Goal: Task Accomplishment & Management: Manage account settings

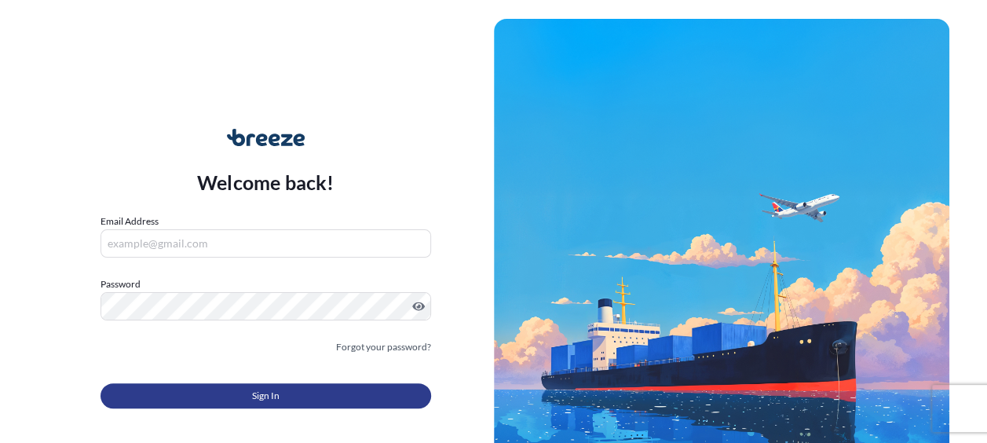
type input "[PERSON_NAME][EMAIL_ADDRESS][PERSON_NAME][DOMAIN_NAME]"
click at [294, 390] on button "Sign In" at bounding box center [265, 395] width 330 height 25
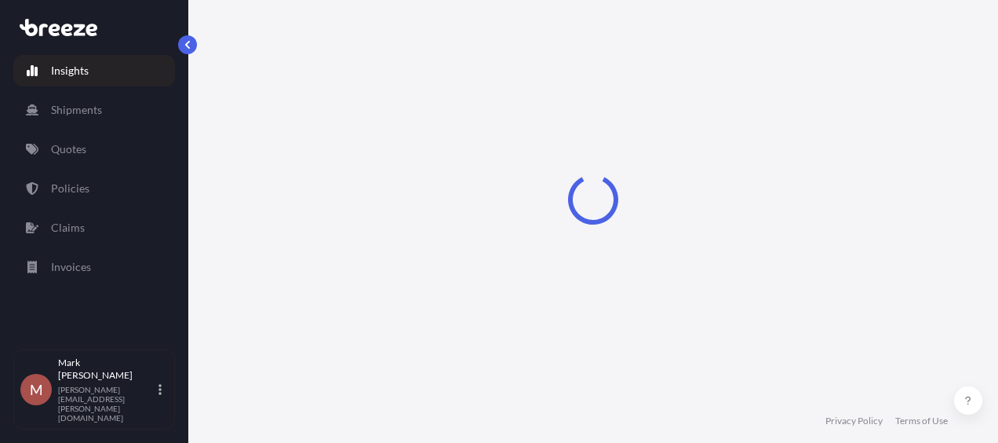
select select "2025"
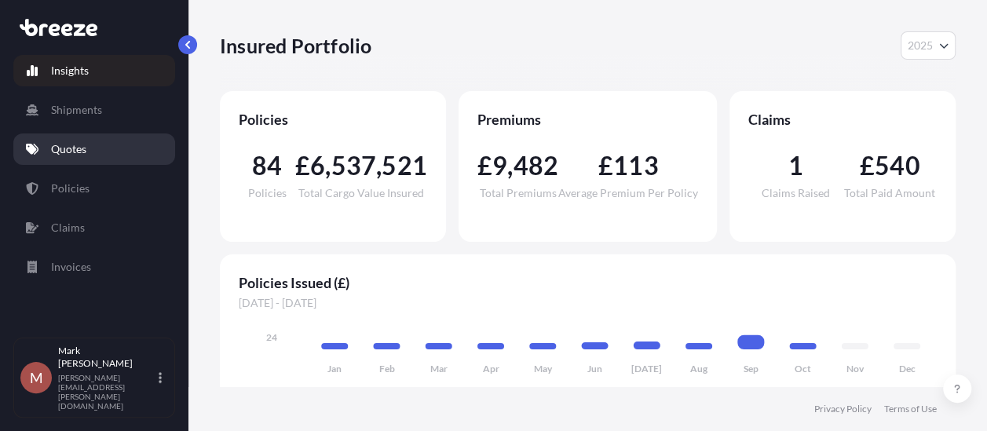
click at [78, 143] on p "Quotes" at bounding box center [68, 149] width 35 height 16
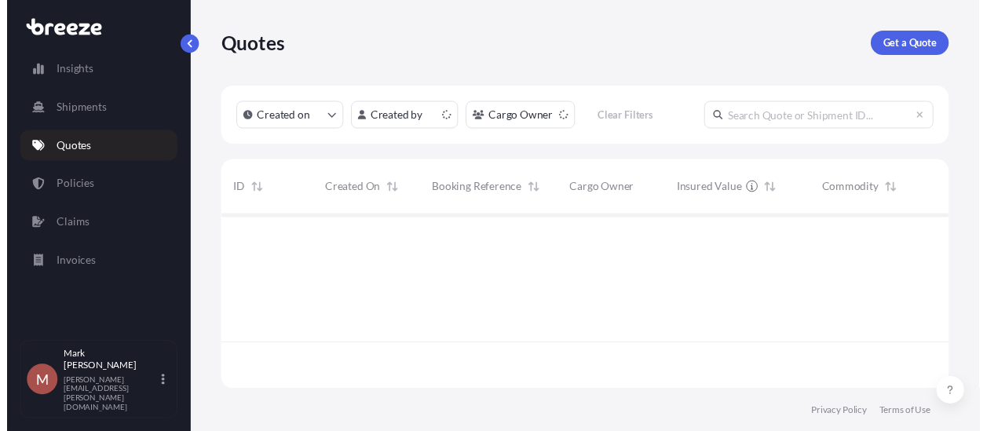
scroll to position [176, 735]
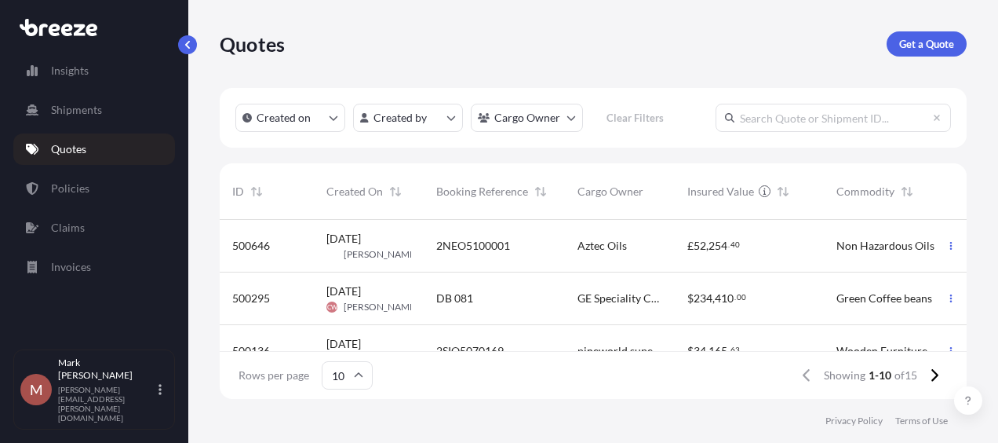
select select "2025"
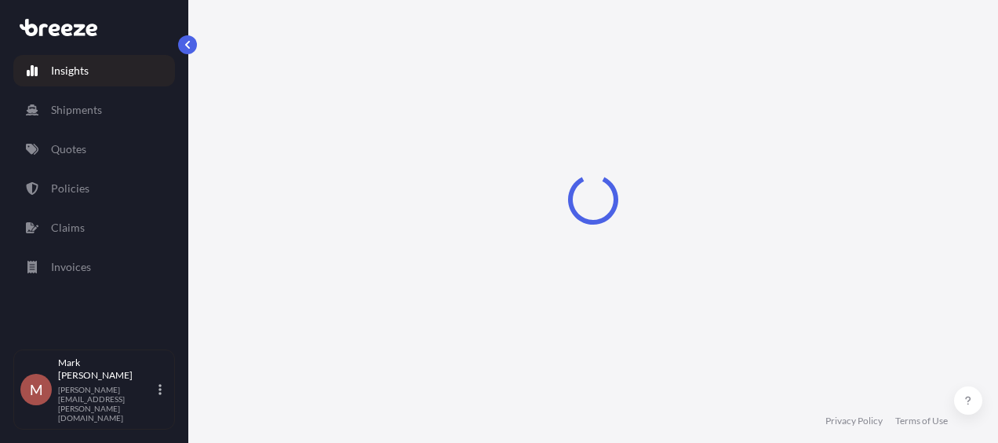
select select "2025"
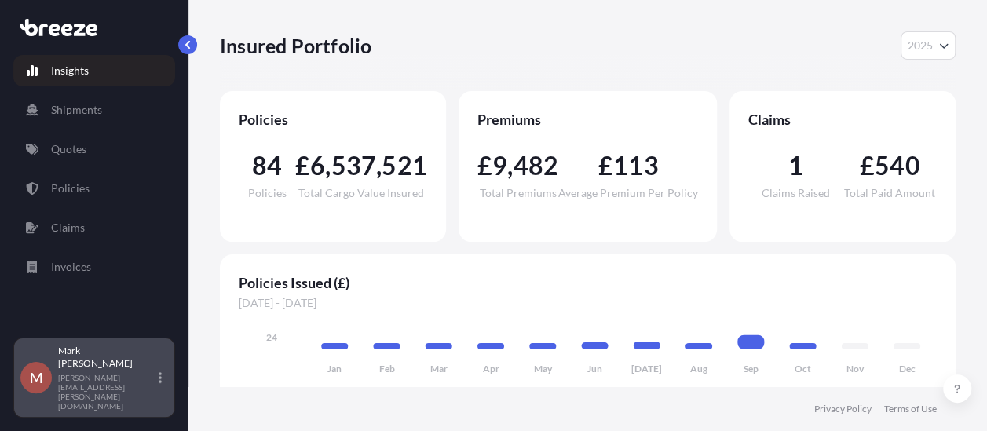
click at [122, 370] on p "Mark Ronaldson" at bounding box center [106, 357] width 97 height 25
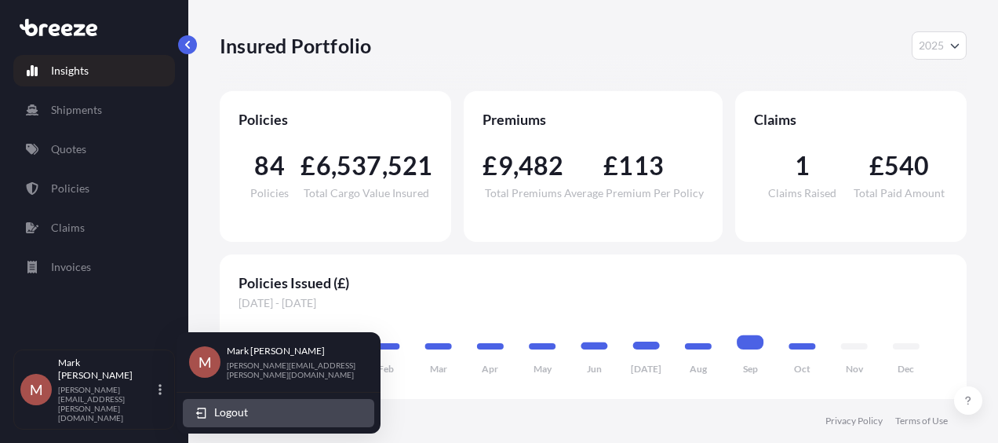
click at [256, 411] on button "Logout" at bounding box center [279, 413] width 192 height 28
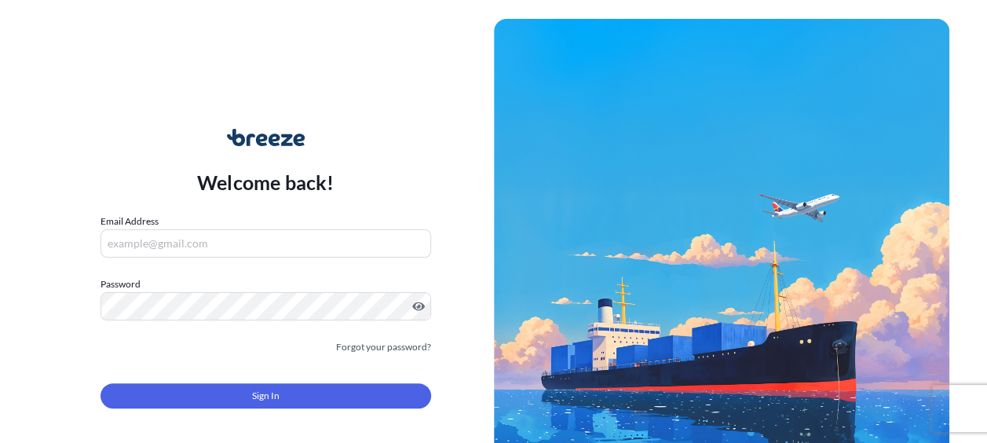
type input "[PERSON_NAME][EMAIL_ADDRESS][PERSON_NAME][DOMAIN_NAME]"
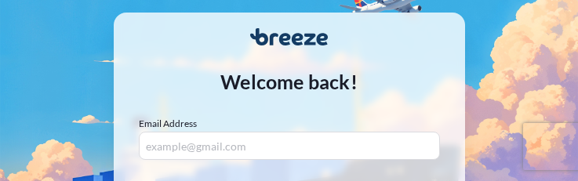
type input "[PERSON_NAME][EMAIL_ADDRESS][PERSON_NAME][DOMAIN_NAME]"
